Goal: Information Seeking & Learning: Learn about a topic

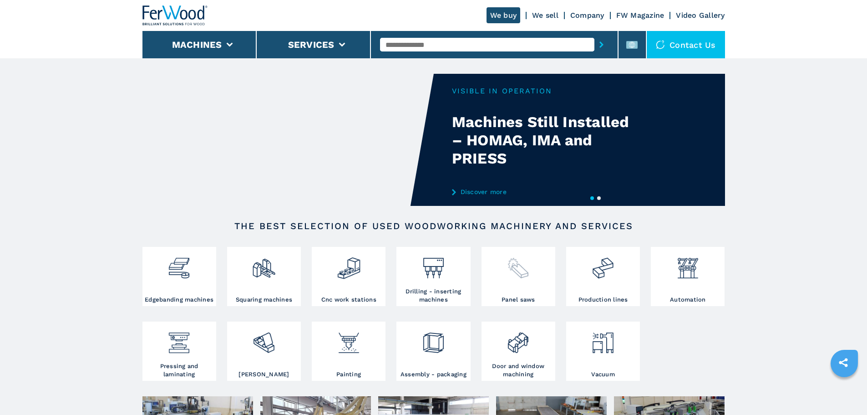
click at [517, 295] on div at bounding box center [518, 272] width 69 height 46
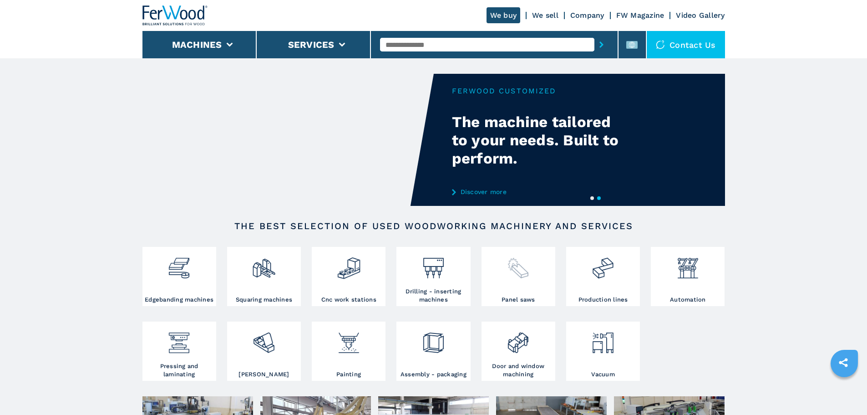
click at [531, 304] on h3 "Panel saws" at bounding box center [519, 299] width 34 height 8
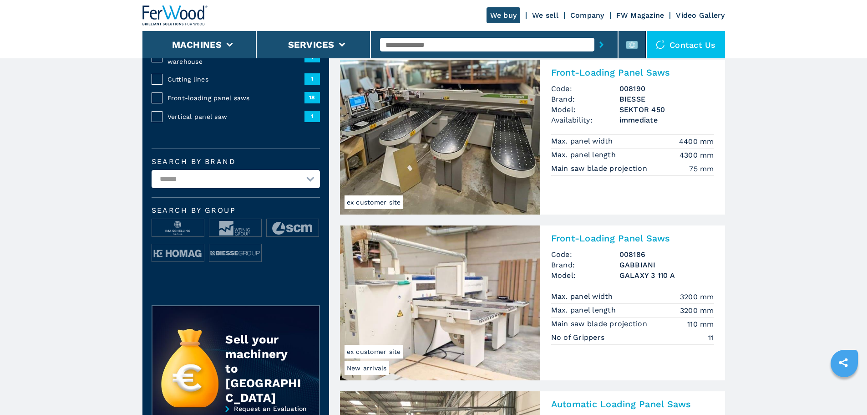
scroll to position [228, 0]
click at [164, 262] on img at bounding box center [178, 253] width 52 height 18
click at [179, 254] on img at bounding box center [178, 253] width 52 height 18
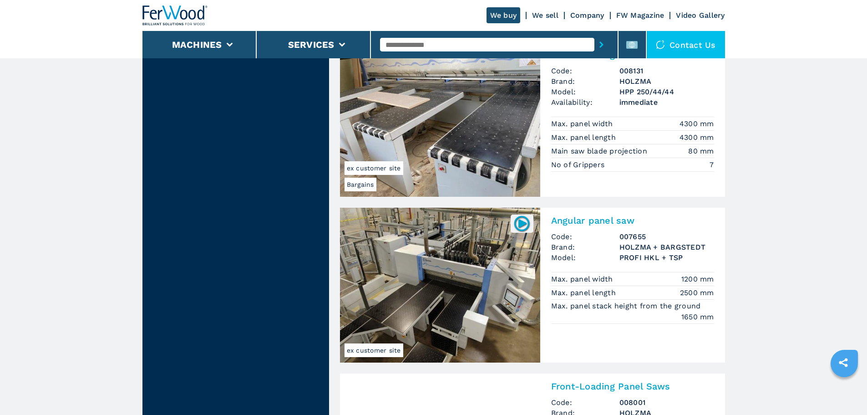
scroll to position [1001, 0]
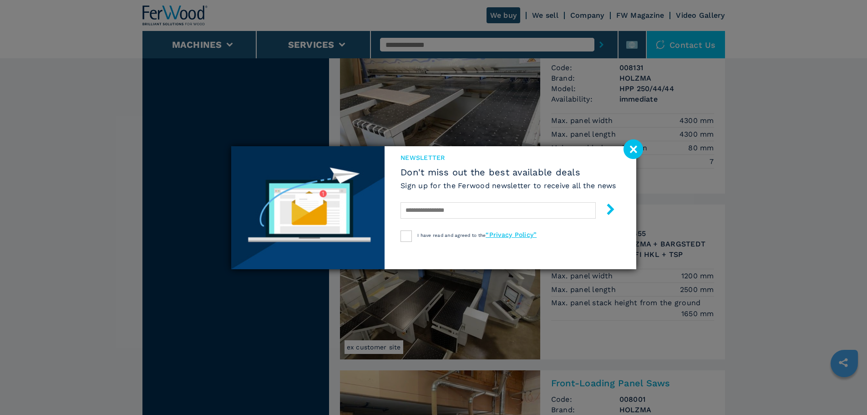
click at [634, 147] on image at bounding box center [634, 149] width 20 height 20
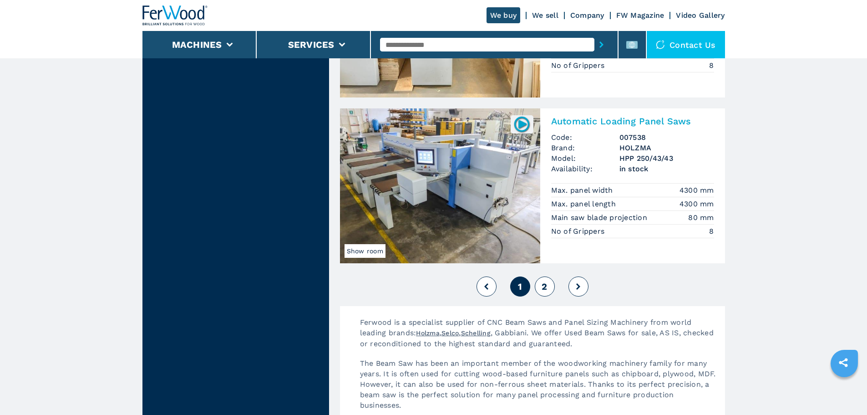
scroll to position [2003, 0]
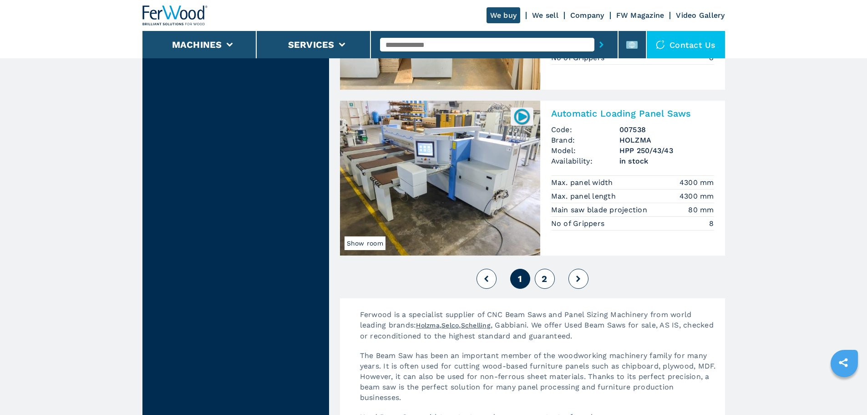
click at [549, 281] on button "2" at bounding box center [545, 279] width 20 height 20
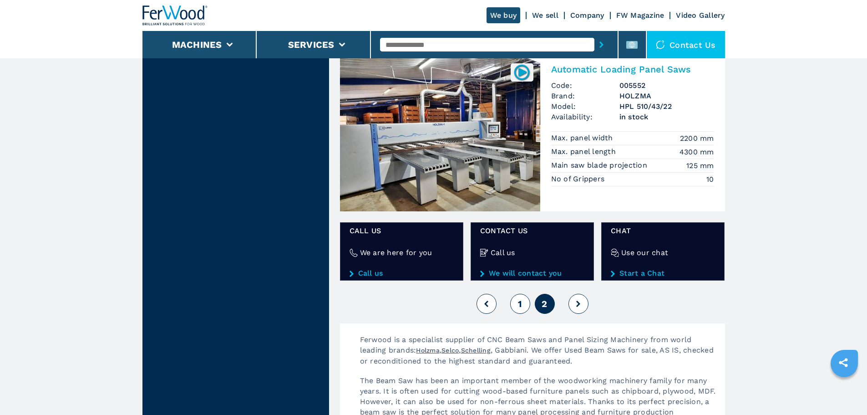
scroll to position [819, 0]
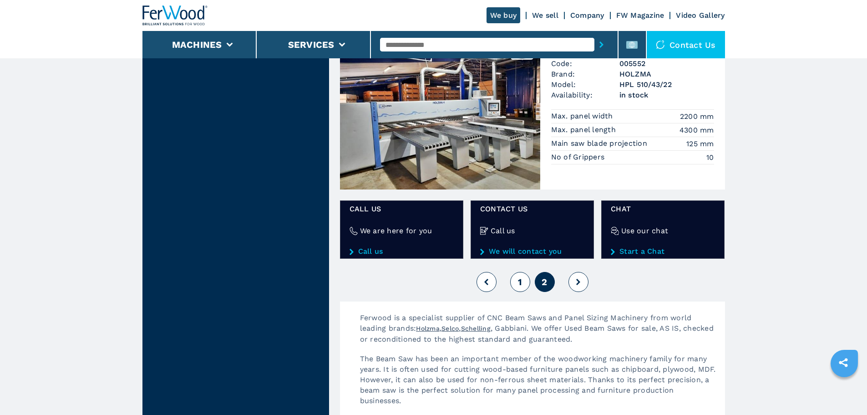
click at [518, 280] on span "1" at bounding box center [520, 281] width 4 height 11
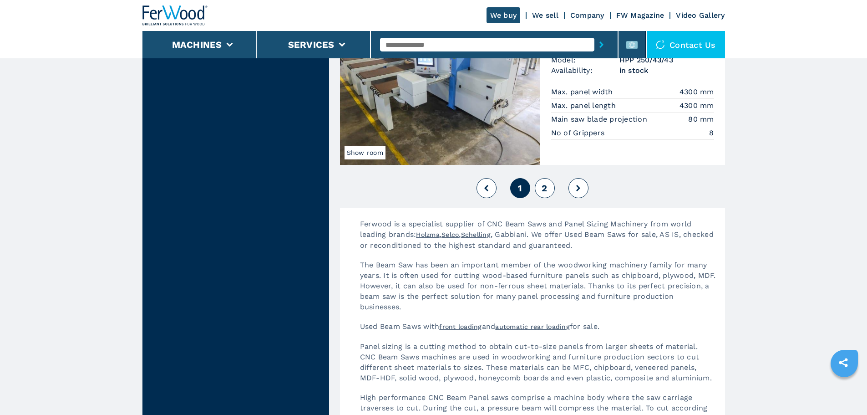
scroll to position [2094, 0]
